Goal: Transaction & Acquisition: Purchase product/service

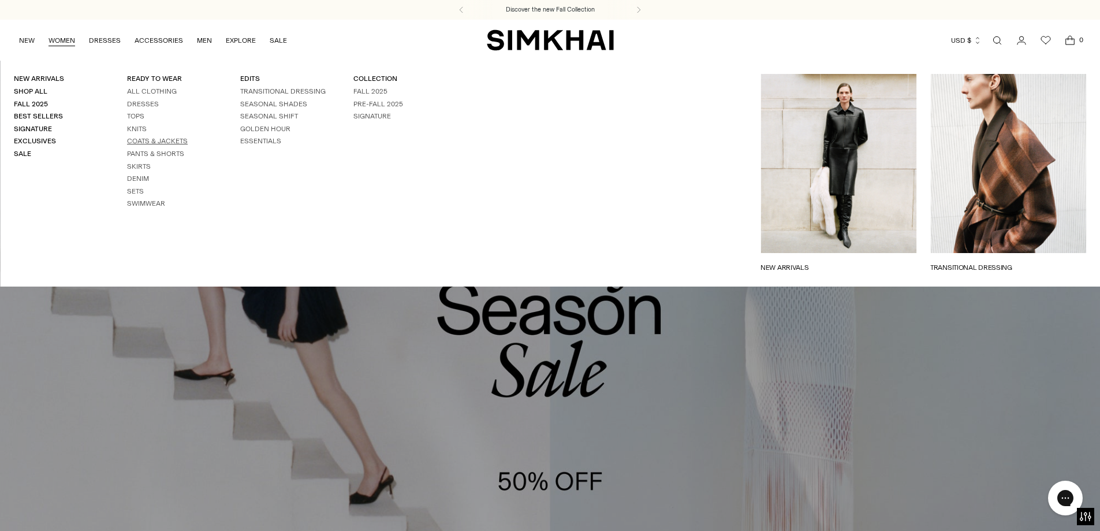
click at [165, 141] on link "Coats & Jackets" at bounding box center [157, 141] width 61 height 8
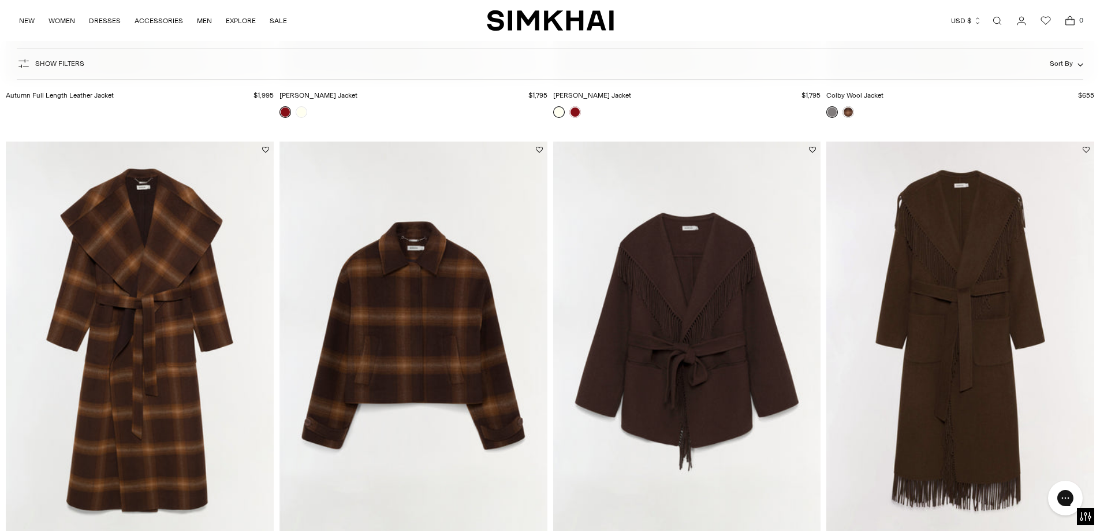
scroll to position [1162, 0]
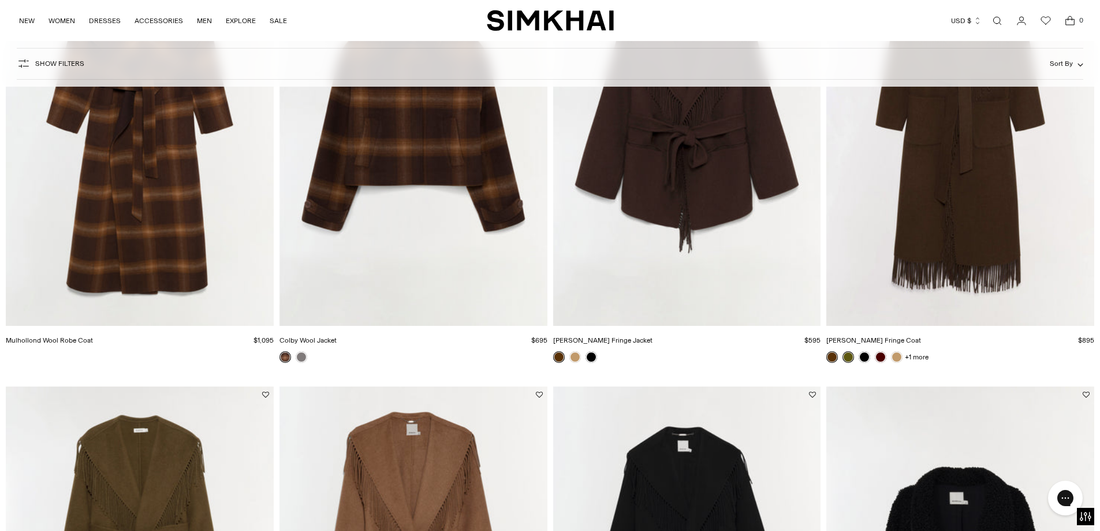
click at [0, 0] on img "Rowen Fringe Jacket" at bounding box center [0, 0] width 0 height 0
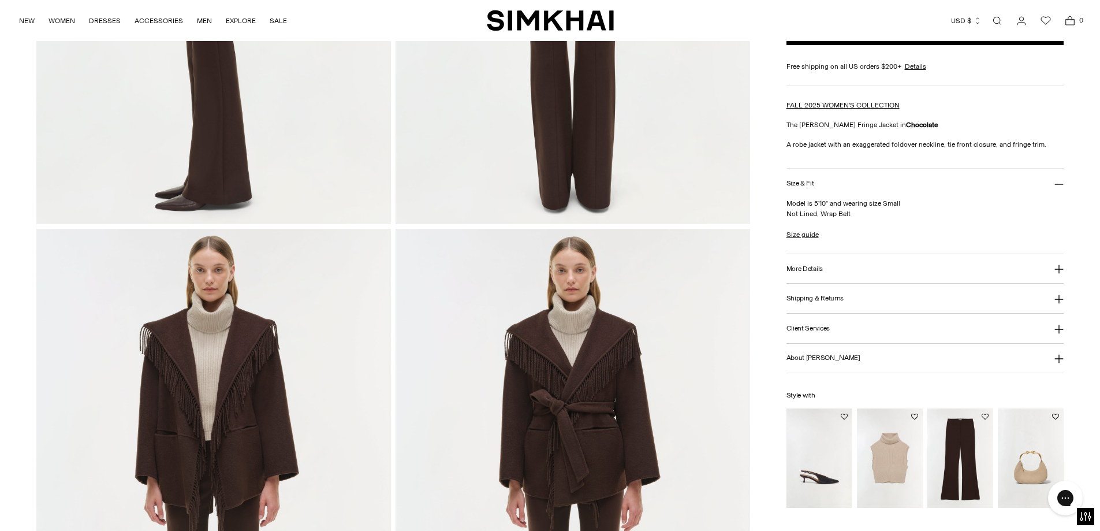
scroll to position [1097, 0]
